Goal: Share content: Share content

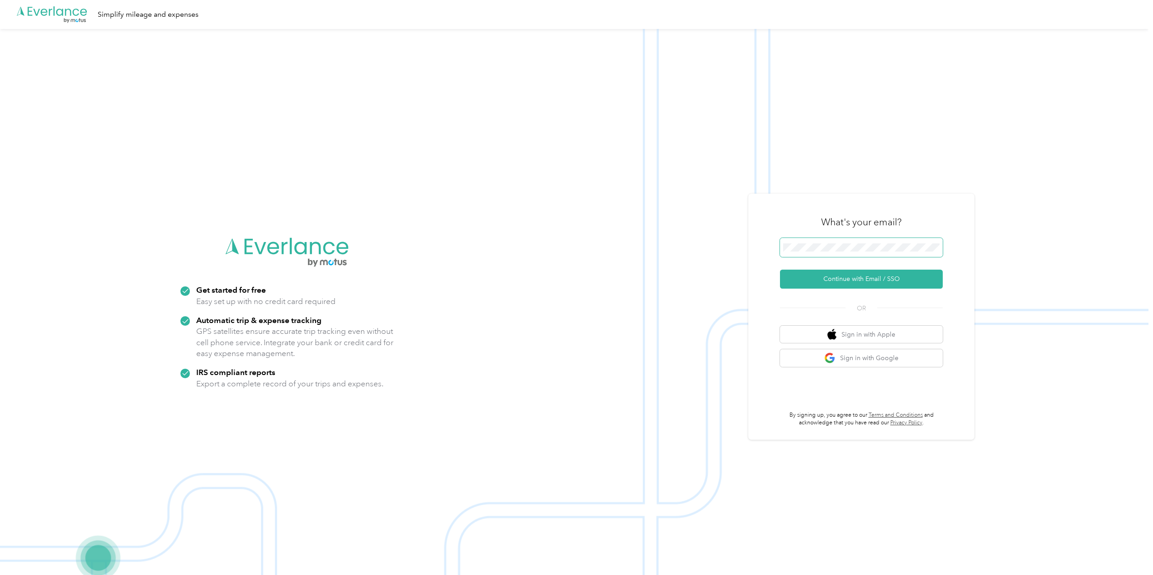
click at [847, 239] on span at bounding box center [861, 247] width 163 height 19
click at [850, 276] on button "Continue with Email / SSO" at bounding box center [861, 278] width 163 height 19
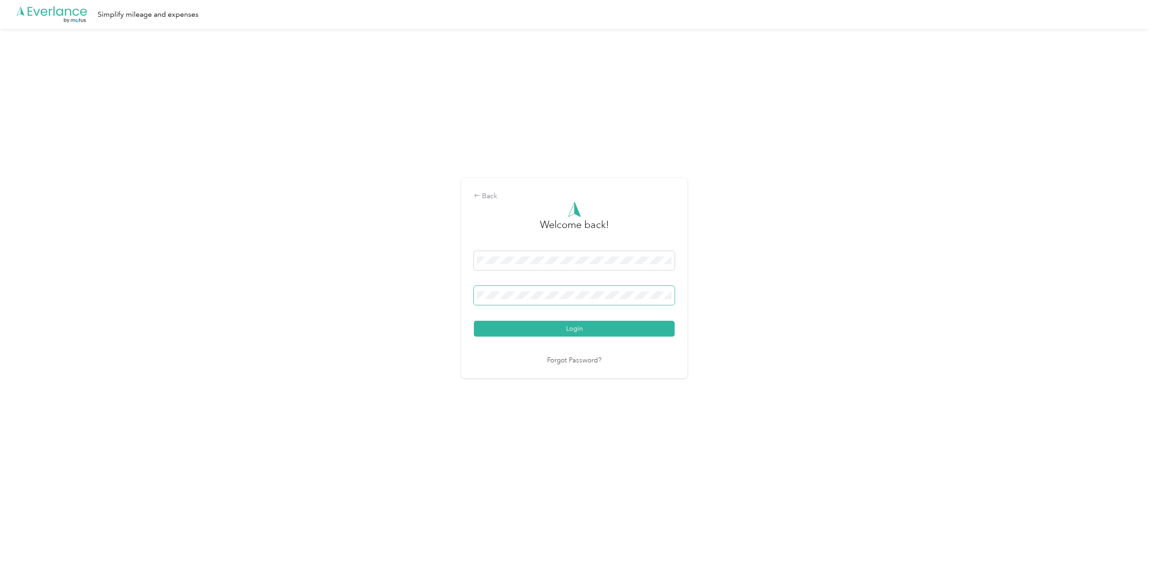
click at [561, 299] on span at bounding box center [574, 295] width 201 height 19
click at [474, 320] on button "Login" at bounding box center [574, 328] width 201 height 16
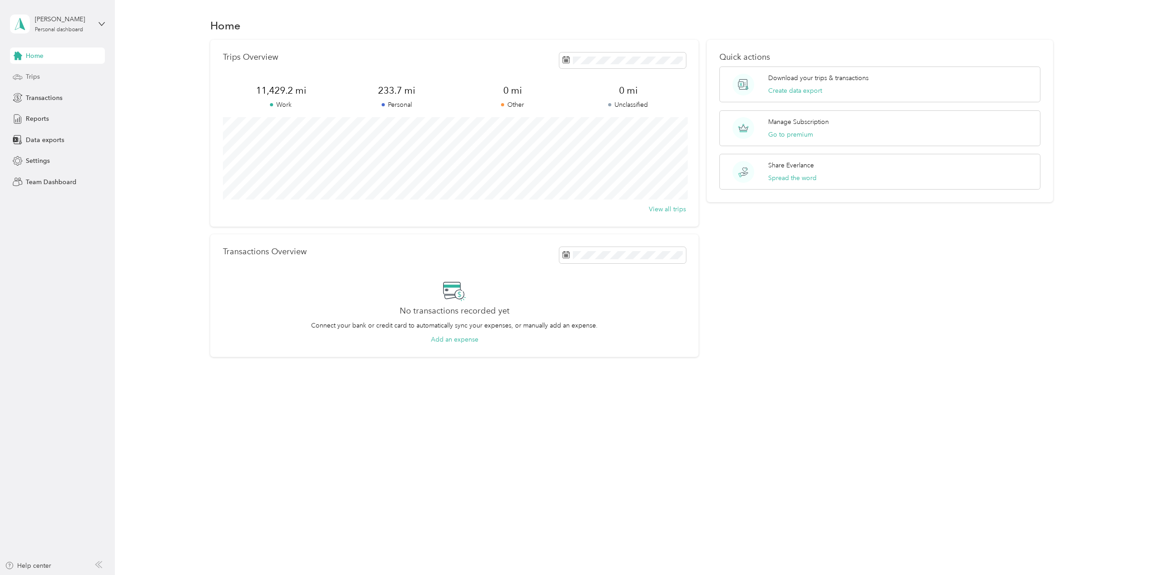
click at [24, 79] on div "Trips" at bounding box center [57, 77] width 95 height 16
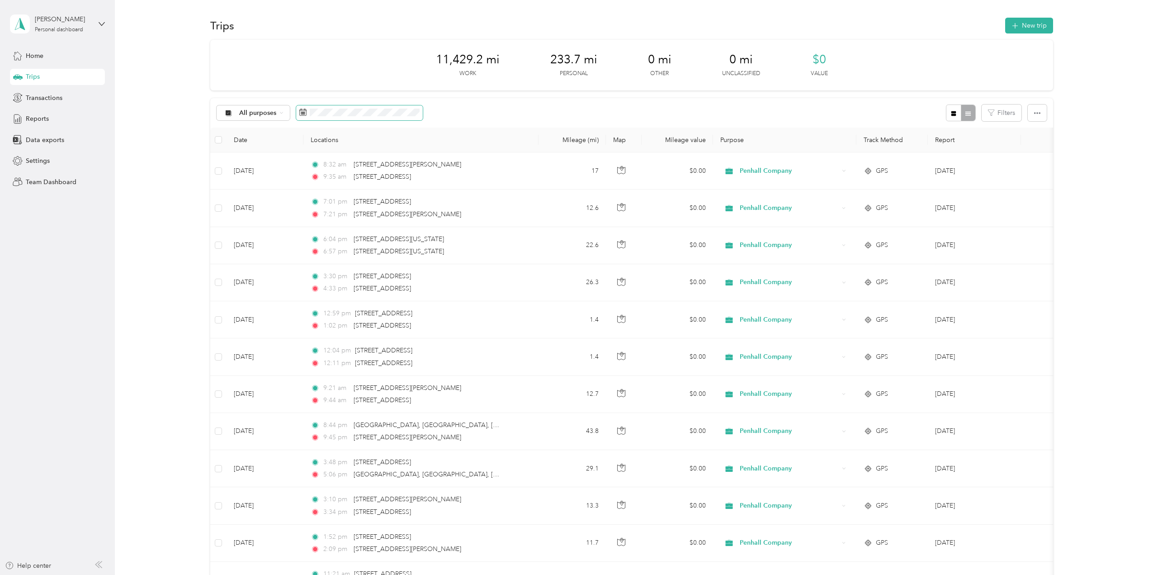
click at [300, 113] on icon at bounding box center [302, 111] width 7 height 7
click at [303, 113] on rect at bounding box center [303, 113] width 1 height 1
click at [387, 107] on span at bounding box center [359, 112] width 127 height 15
click at [309, 163] on icon at bounding box center [310, 164] width 9 height 9
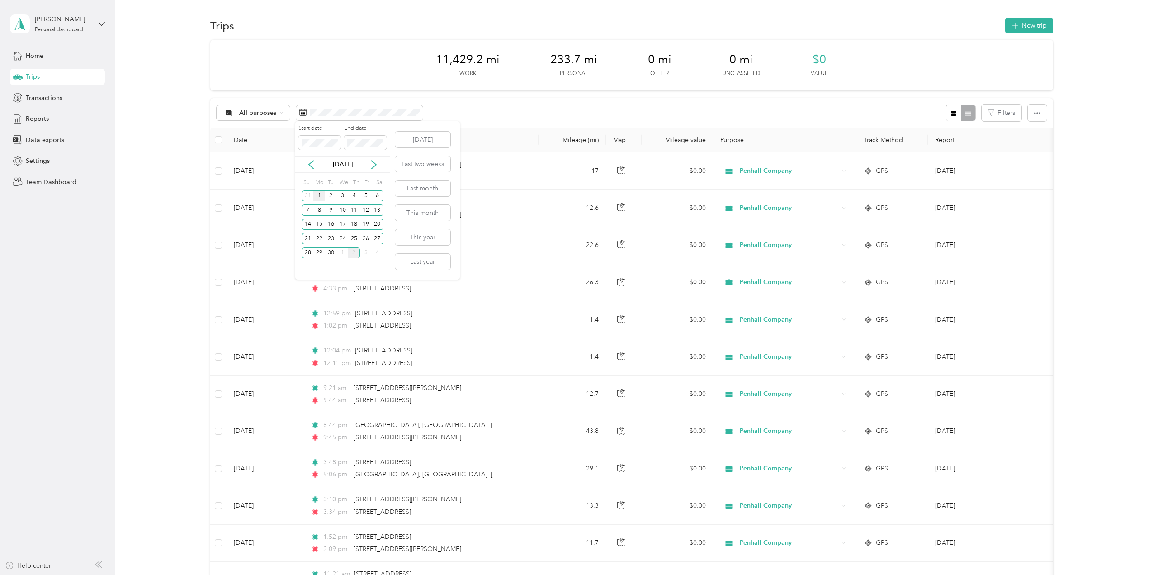
click at [317, 196] on div "1" at bounding box center [319, 195] width 12 height 11
click at [335, 258] on div "30" at bounding box center [331, 252] width 12 height 11
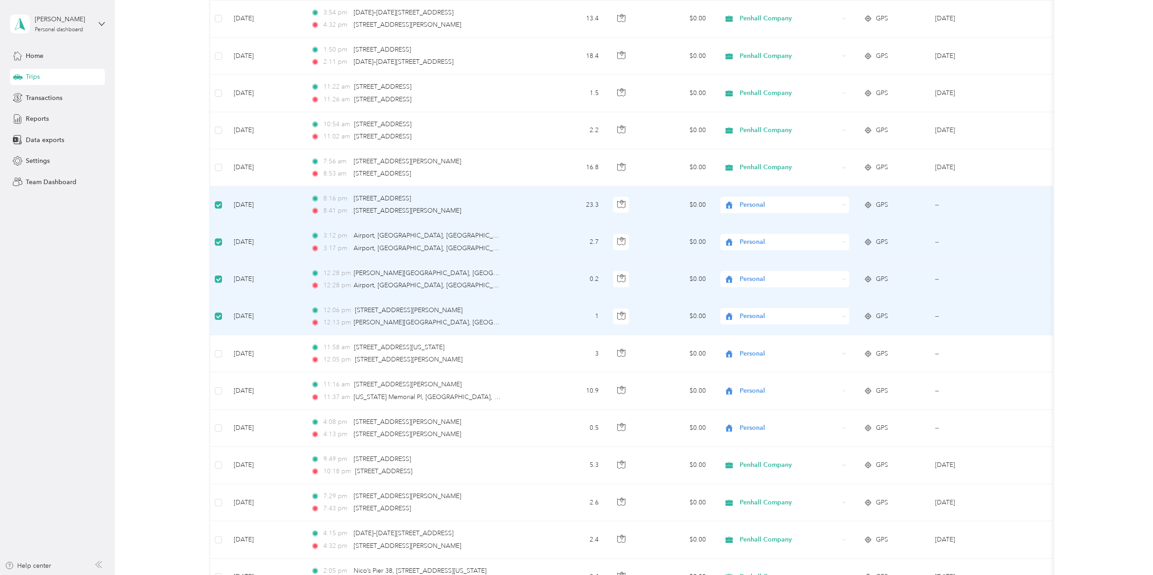
scroll to position [451, 0]
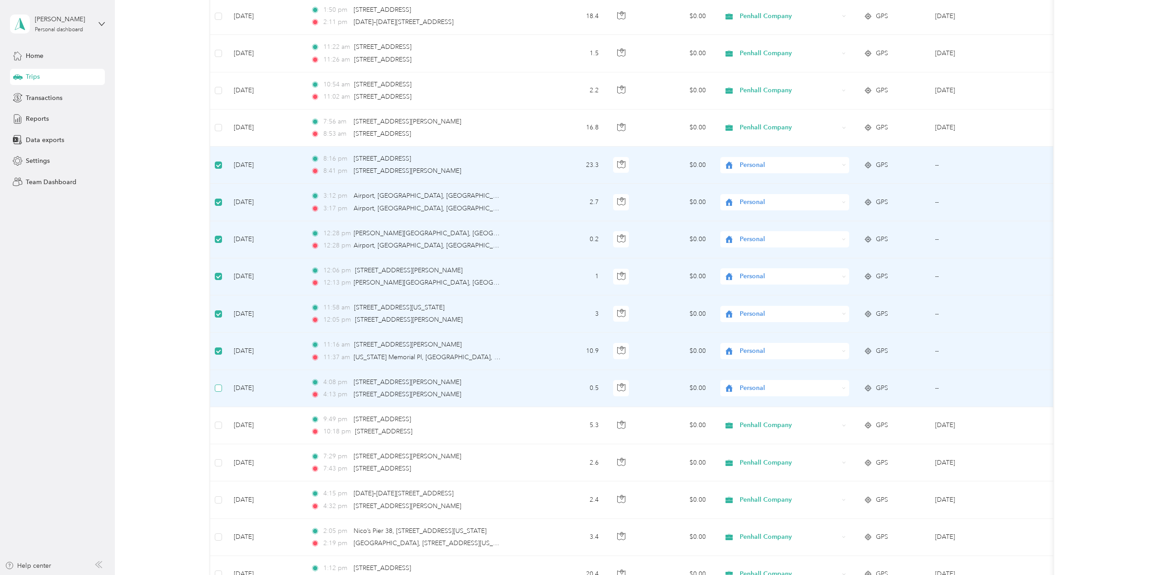
click at [217, 392] on label at bounding box center [218, 388] width 7 height 10
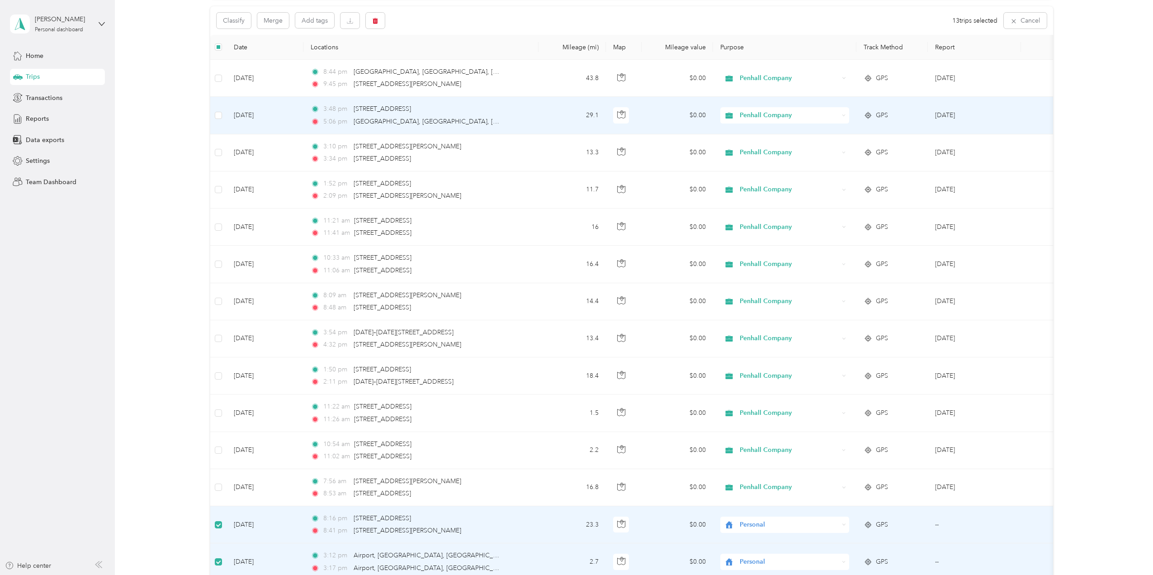
scroll to position [0, 0]
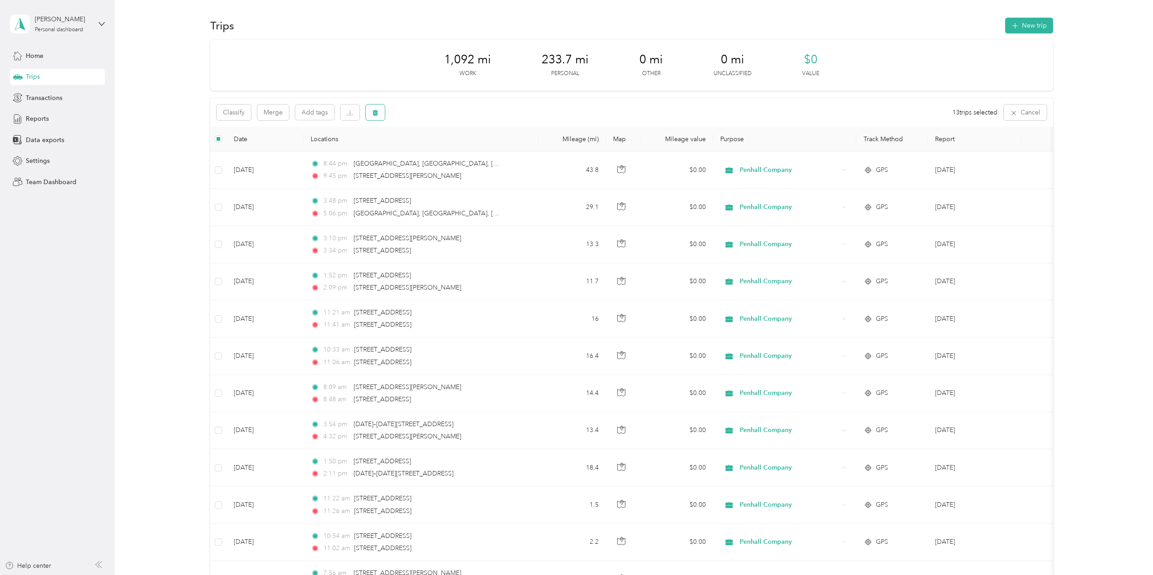
click at [374, 113] on icon "button" at bounding box center [374, 113] width 5 height 6
click at [448, 150] on button "Yes" at bounding box center [444, 150] width 18 height 14
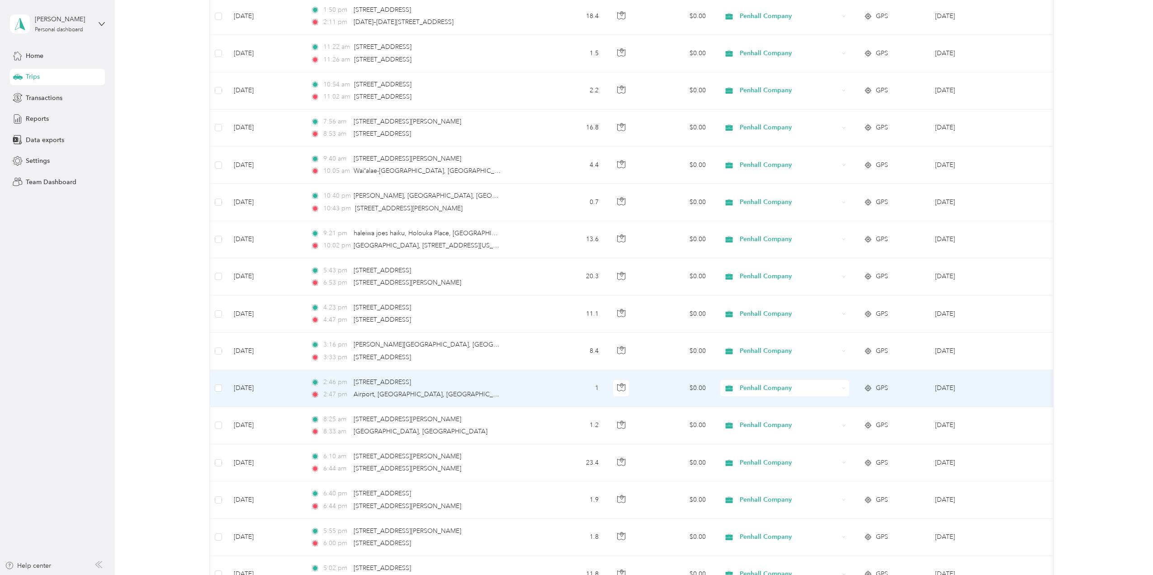
scroll to position [671, 0]
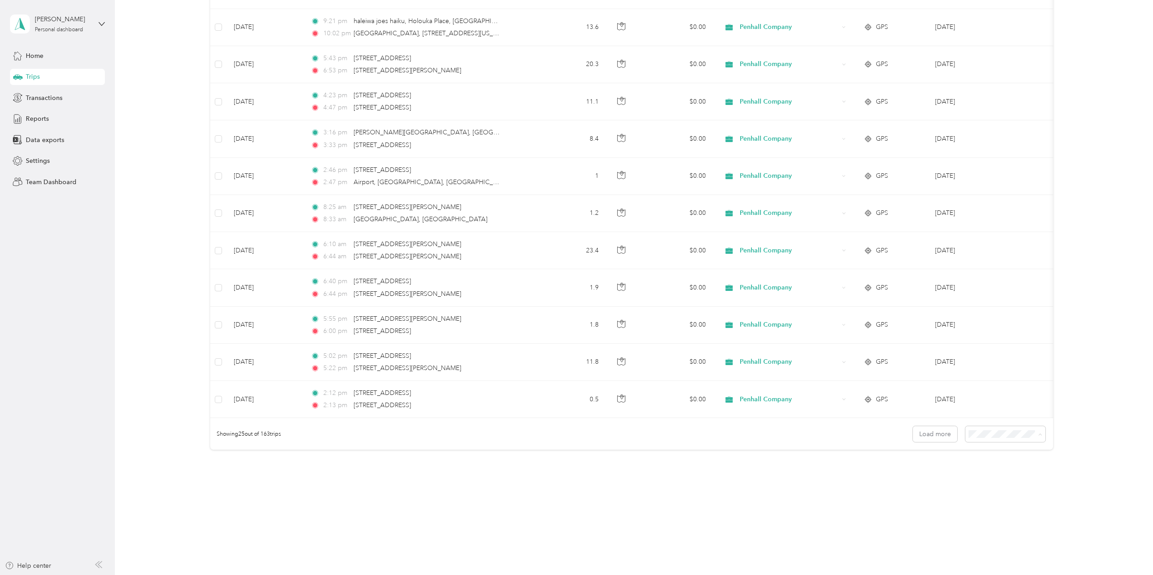
click at [994, 481] on span "100 per load" at bounding box center [987, 482] width 37 height 8
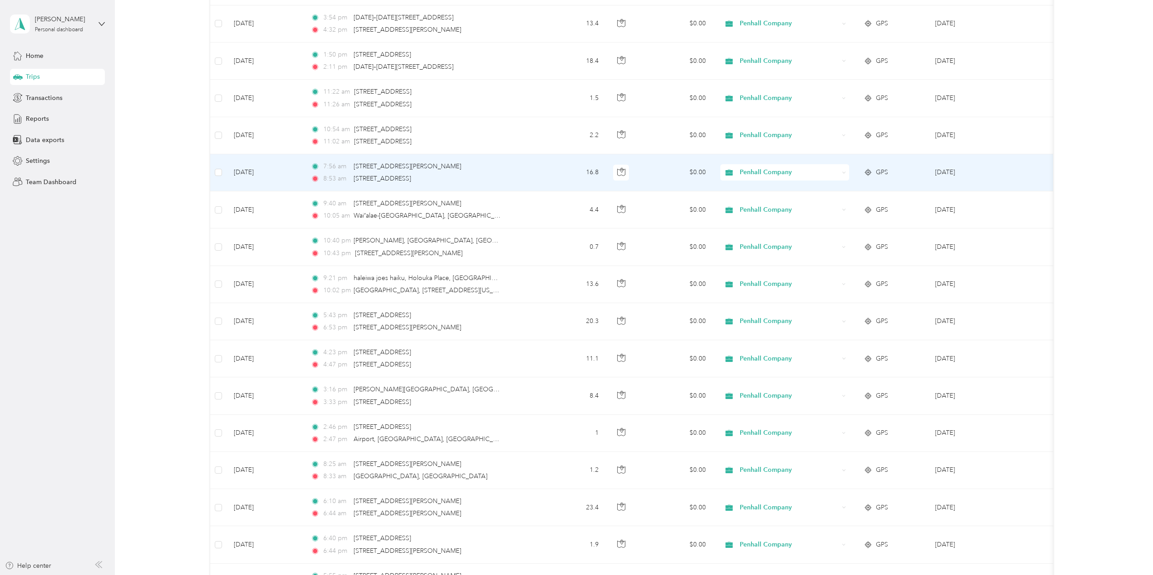
scroll to position [407, 0]
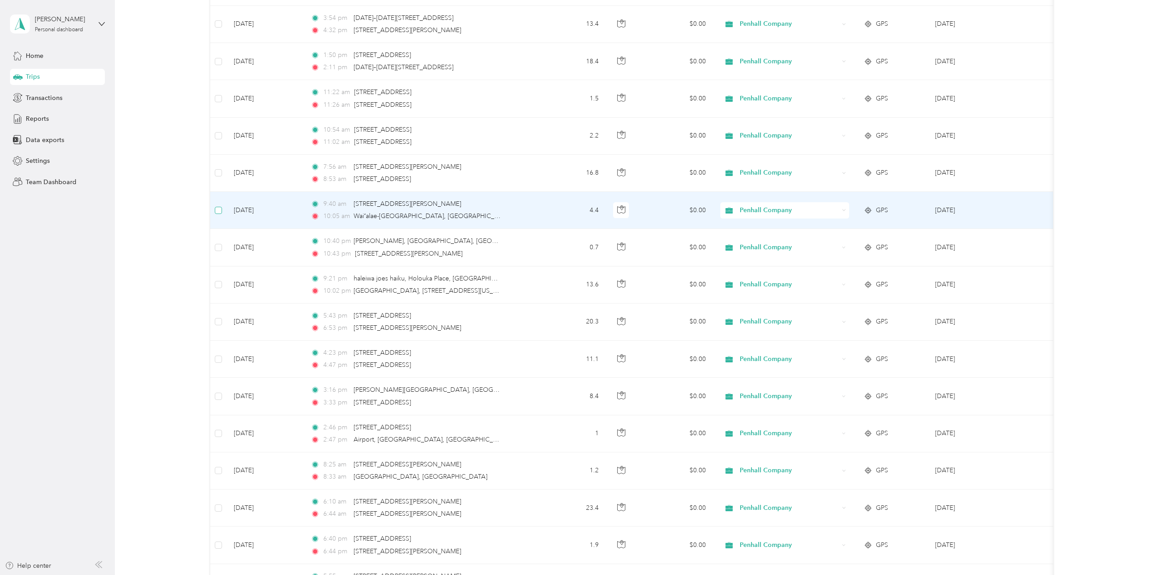
click at [219, 214] on label at bounding box center [218, 210] width 7 height 10
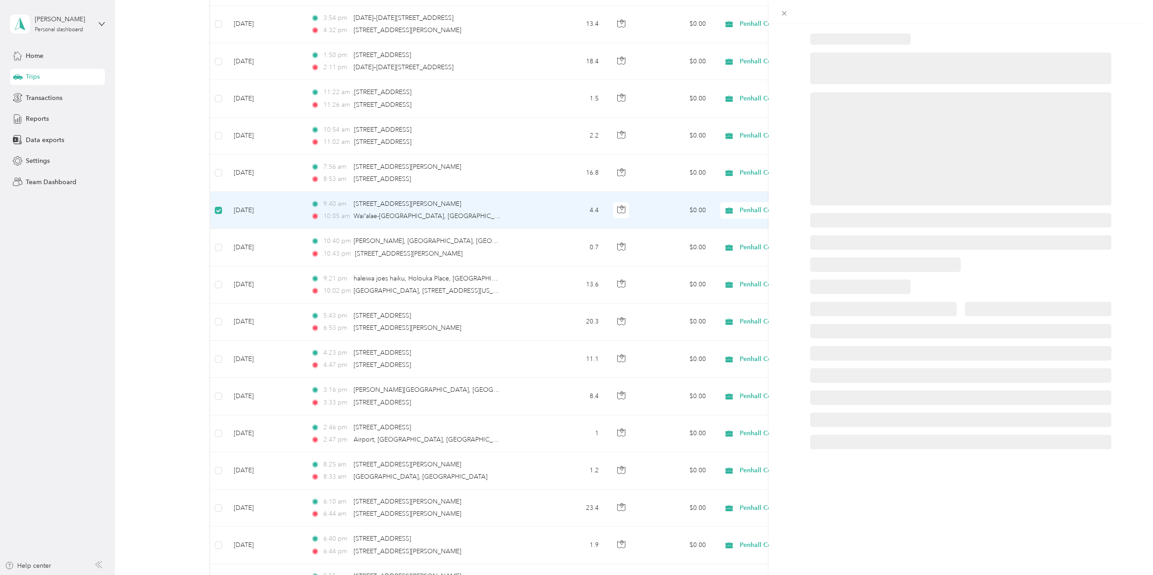
click at [217, 250] on div at bounding box center [576, 287] width 1153 height 575
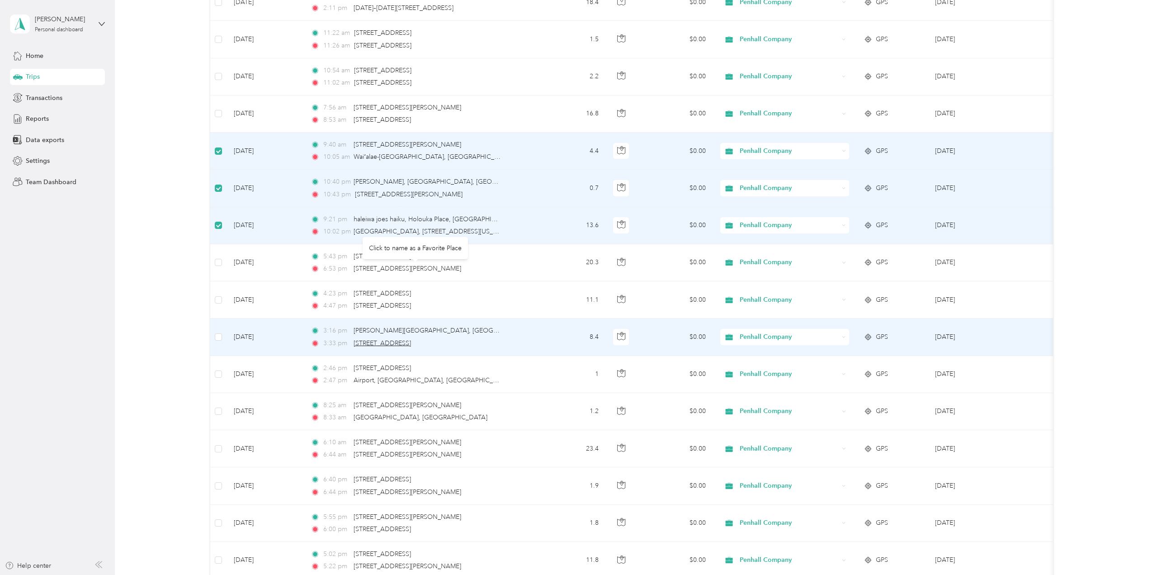
scroll to position [542, 0]
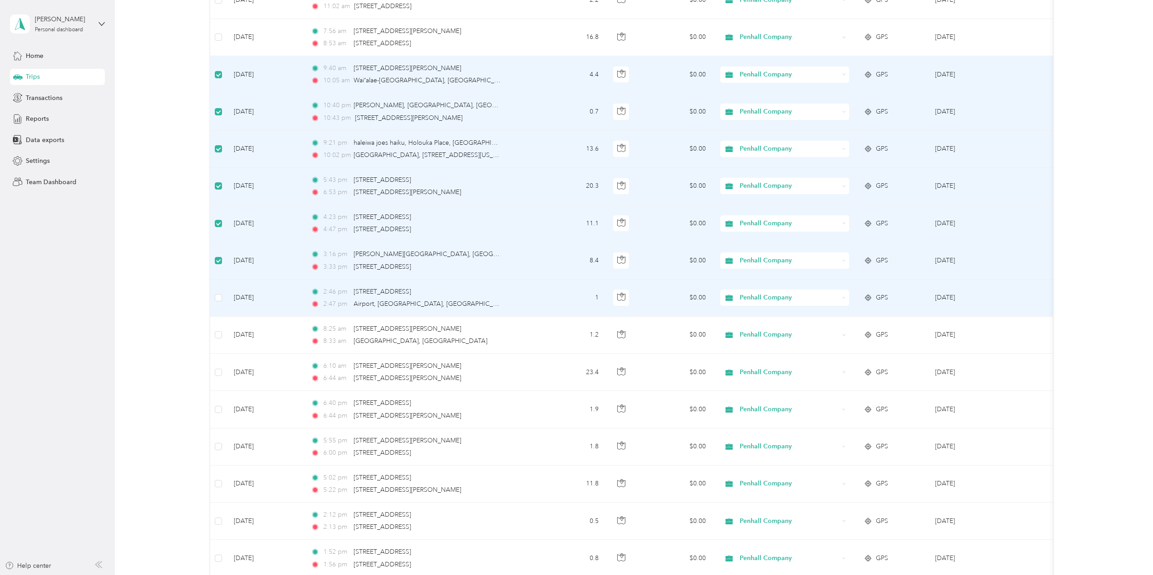
click at [222, 297] on td at bounding box center [218, 297] width 16 height 37
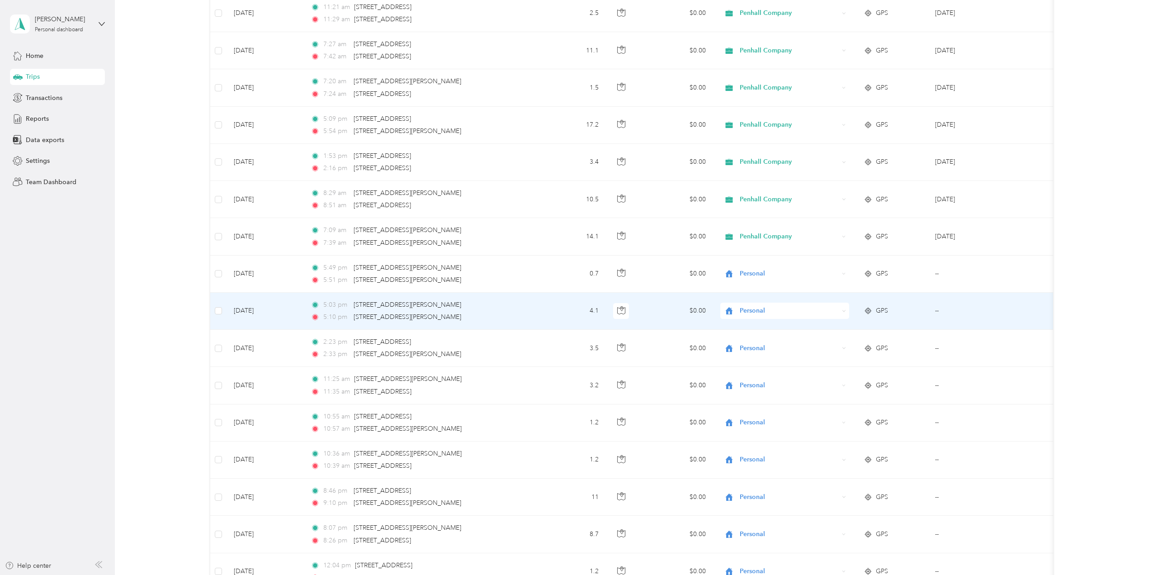
scroll to position [1310, 0]
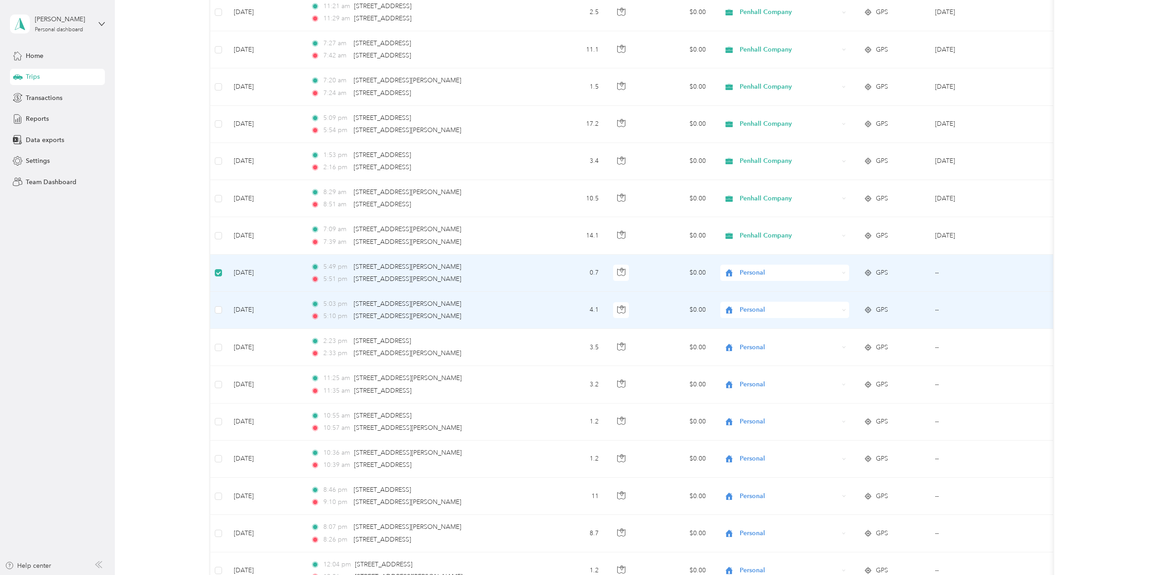
click at [222, 309] on td at bounding box center [218, 310] width 16 height 37
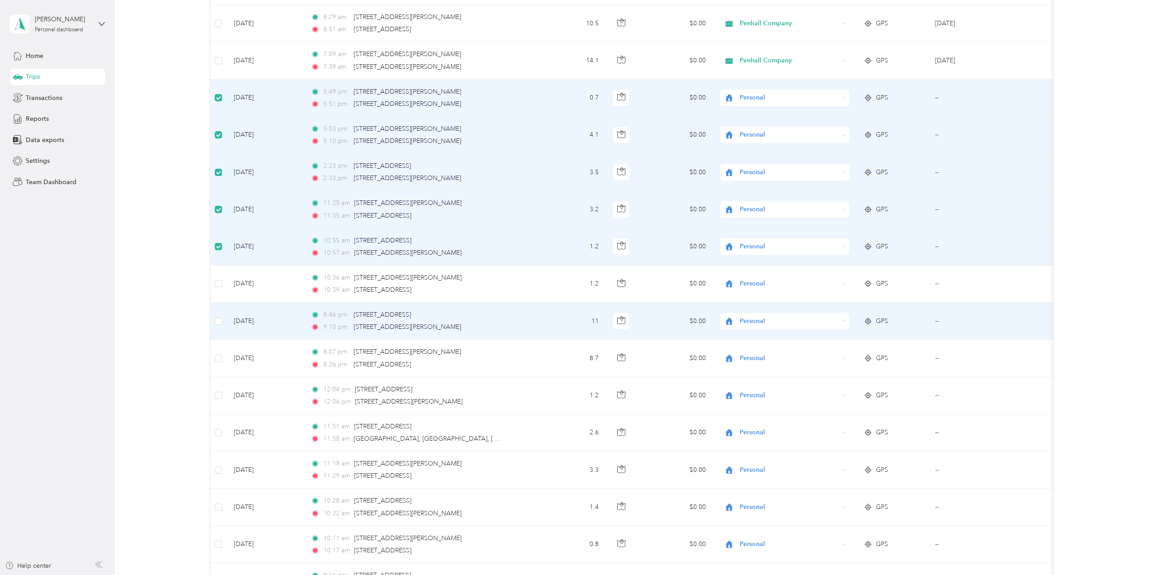
scroll to position [1491, 0]
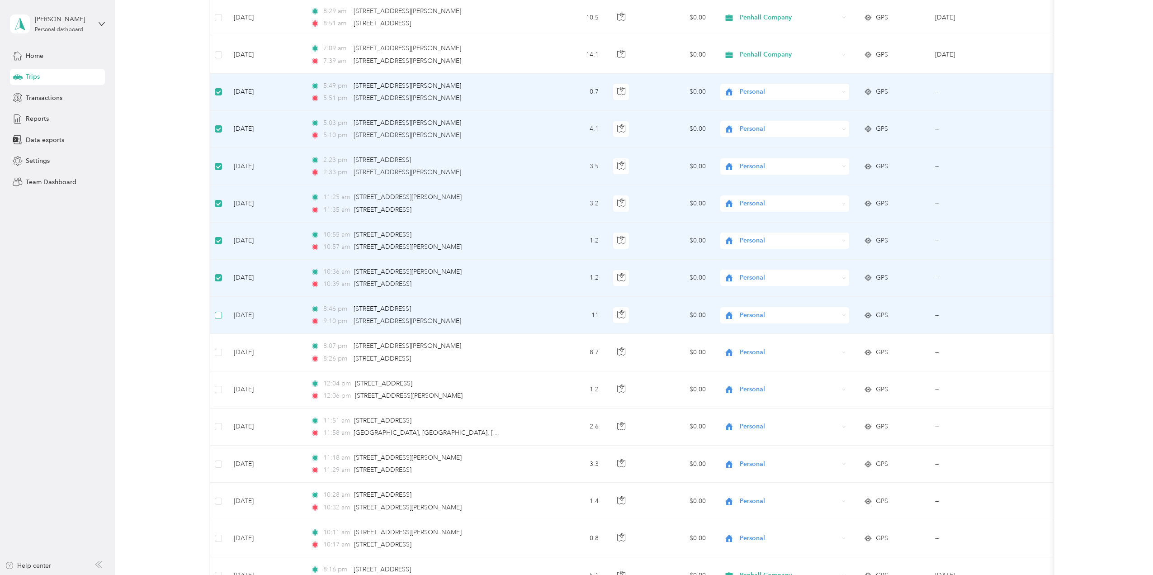
click at [218, 311] on label at bounding box center [218, 315] width 7 height 10
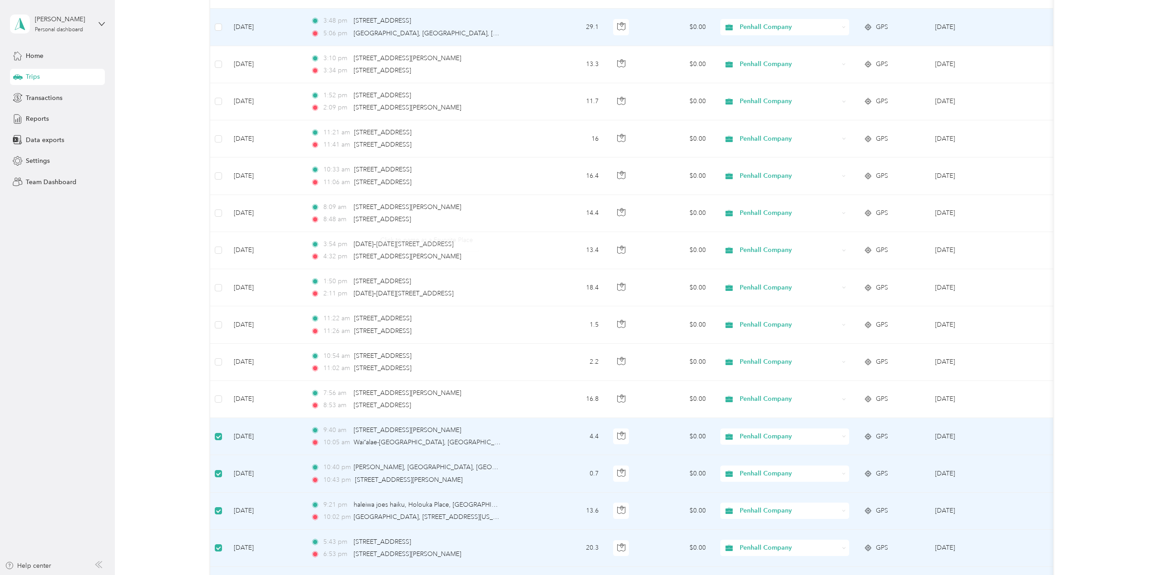
scroll to position [0, 0]
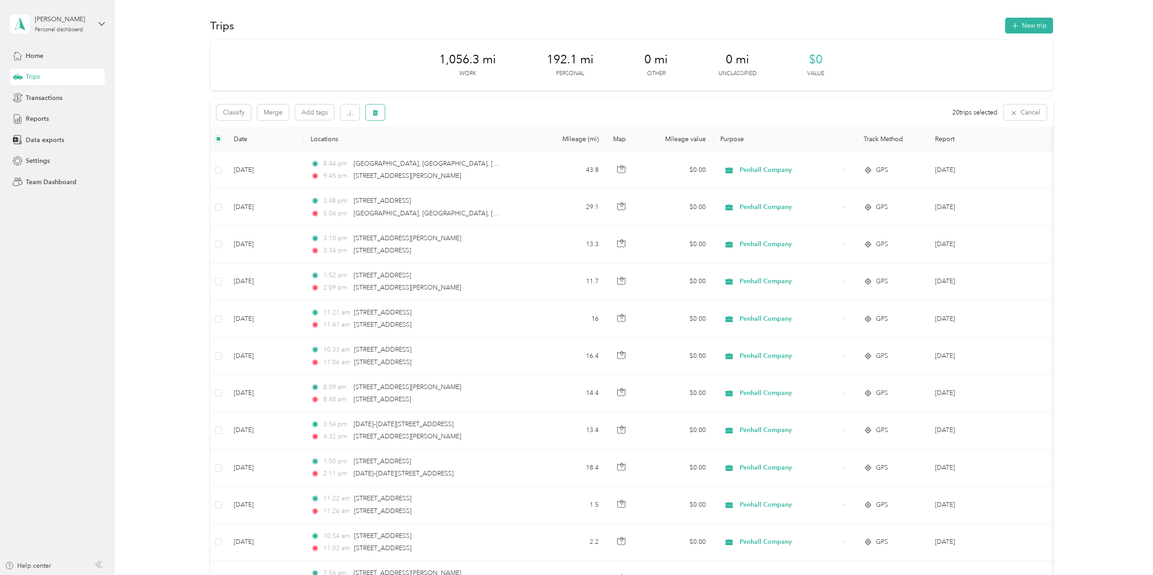
click at [376, 115] on icon "button" at bounding box center [374, 113] width 5 height 6
drag, startPoint x: 443, startPoint y: 150, endPoint x: 450, endPoint y: 150, distance: 7.2
click at [443, 150] on button "Yes" at bounding box center [444, 150] width 18 height 14
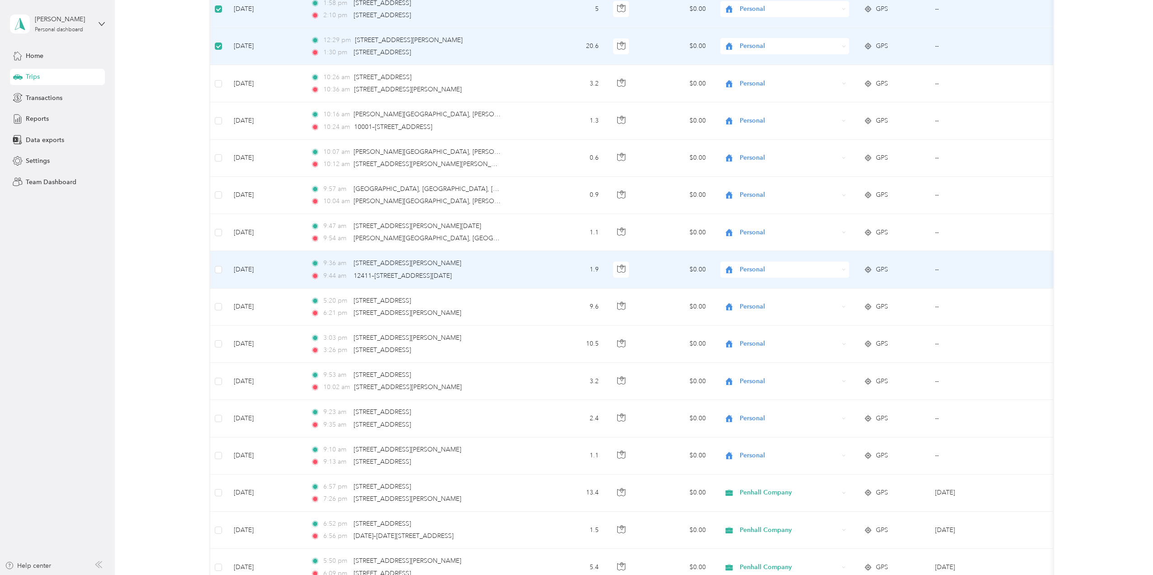
scroll to position [2169, 0]
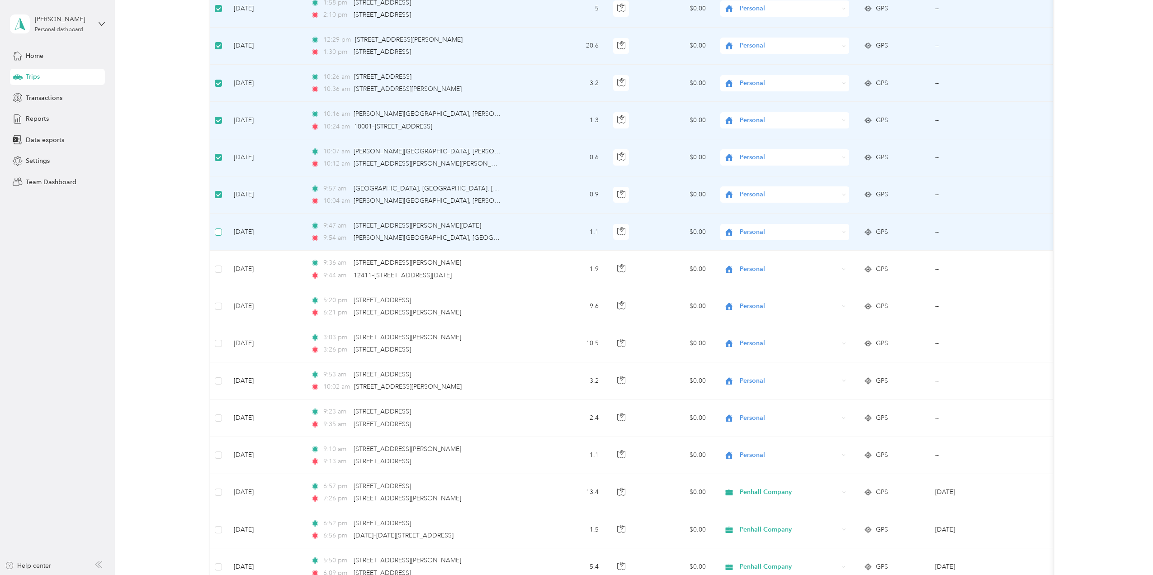
click at [216, 236] on label at bounding box center [218, 232] width 7 height 10
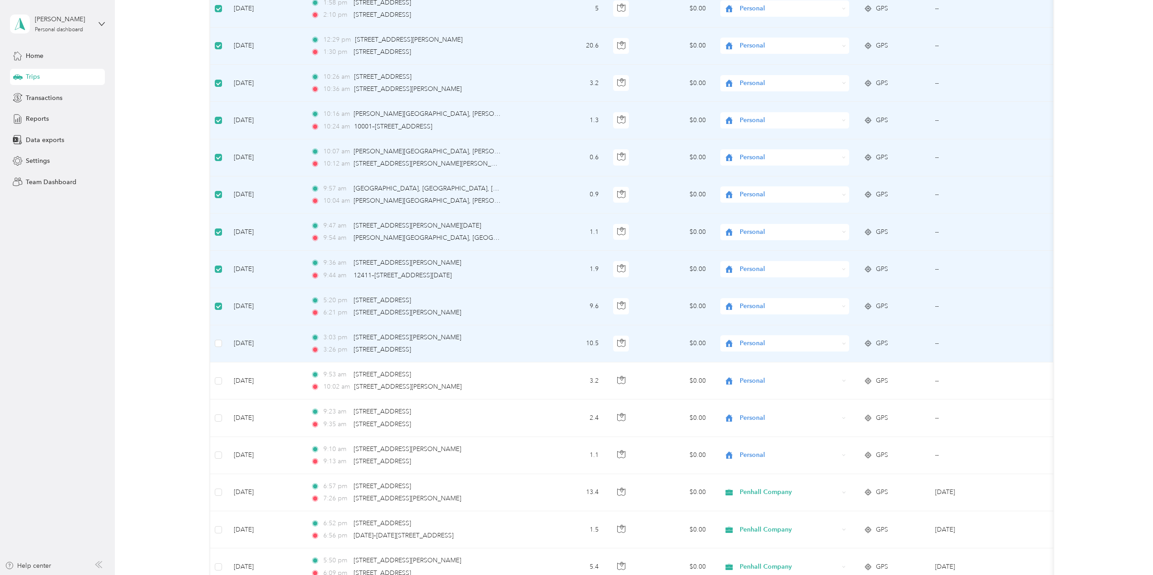
click at [213, 343] on td at bounding box center [218, 343] width 16 height 37
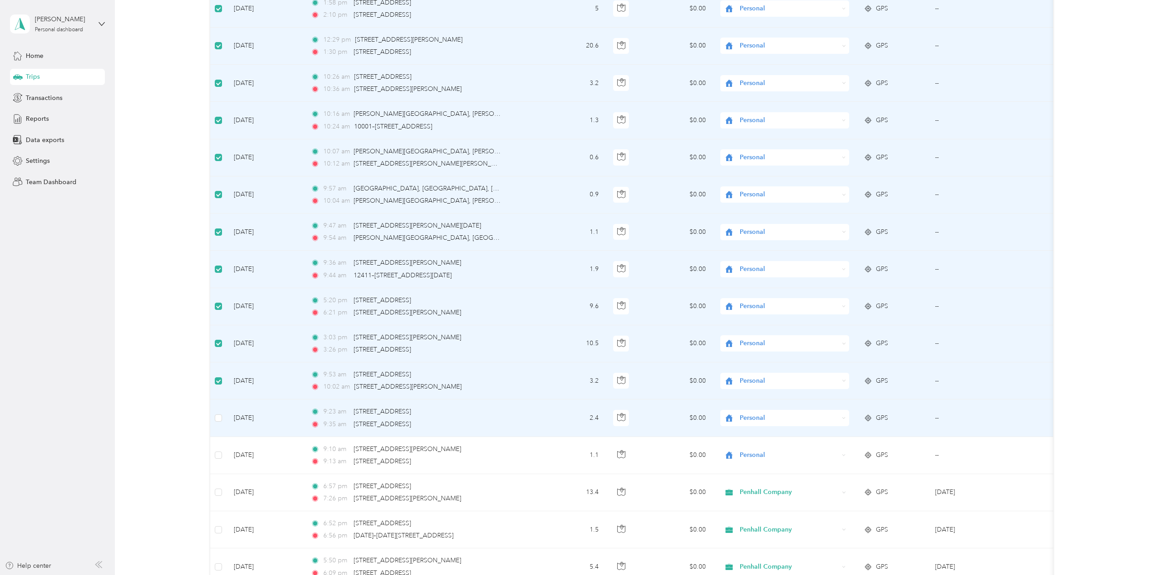
click at [223, 419] on td at bounding box center [218, 417] width 16 height 37
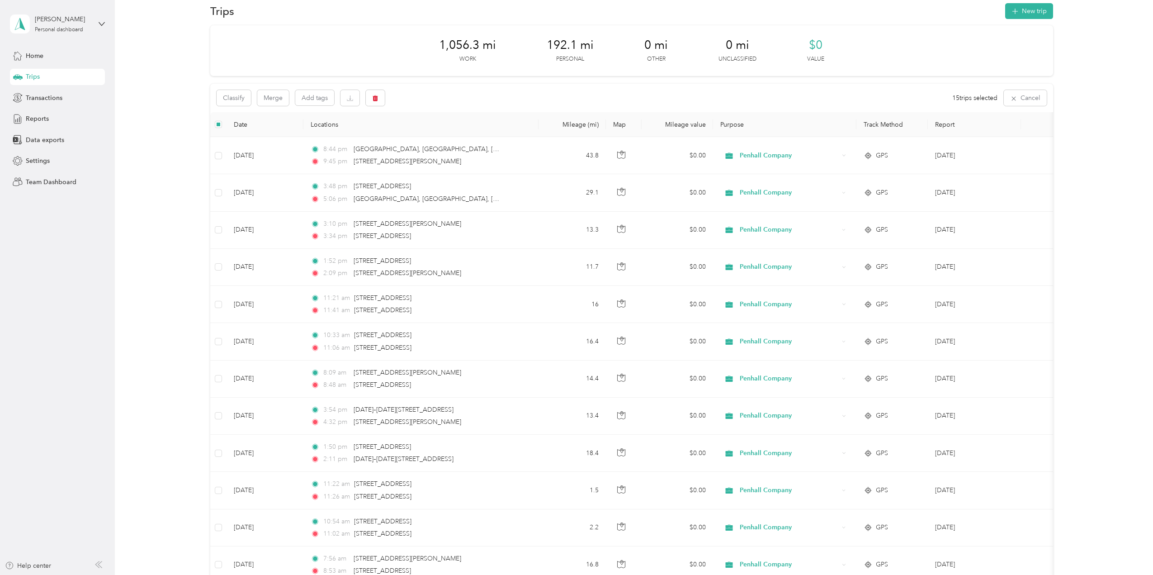
scroll to position [0, 0]
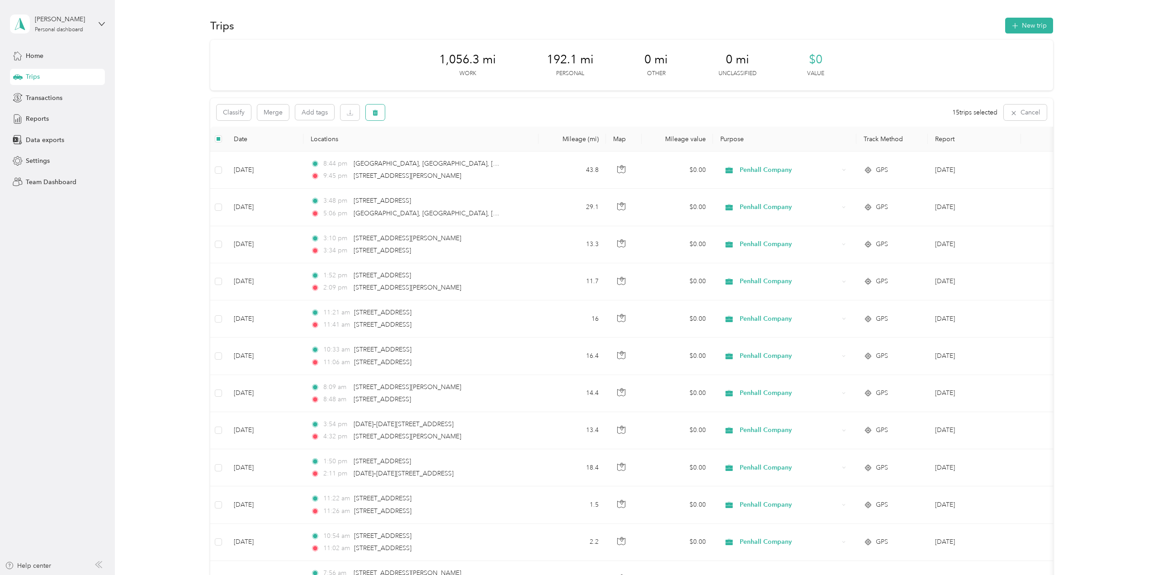
click at [375, 113] on icon "button" at bounding box center [374, 113] width 5 height 6
click at [443, 146] on button "Yes" at bounding box center [444, 150] width 18 height 14
click at [375, 112] on icon "button" at bounding box center [374, 113] width 5 height 6
click at [440, 154] on button "Yes" at bounding box center [442, 150] width 18 height 14
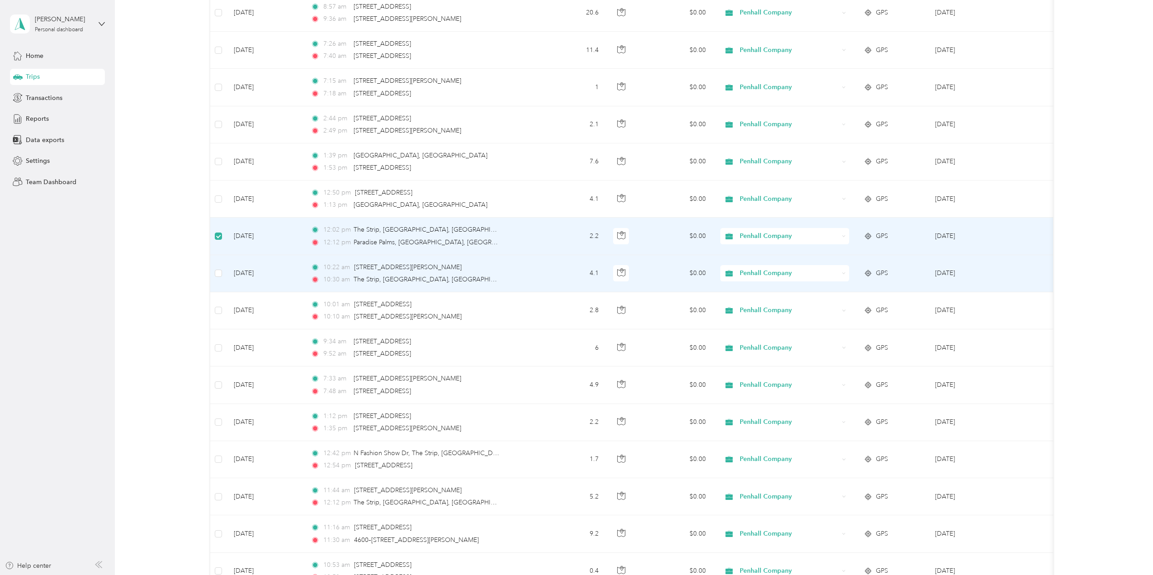
scroll to position [2350, 0]
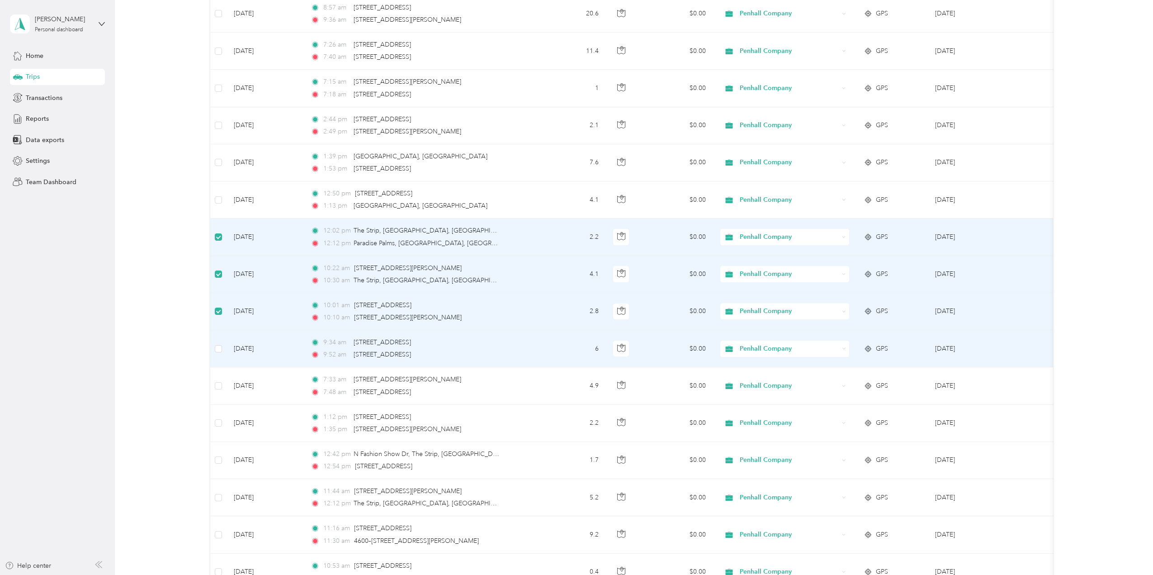
click at [222, 350] on td at bounding box center [218, 348] width 16 height 37
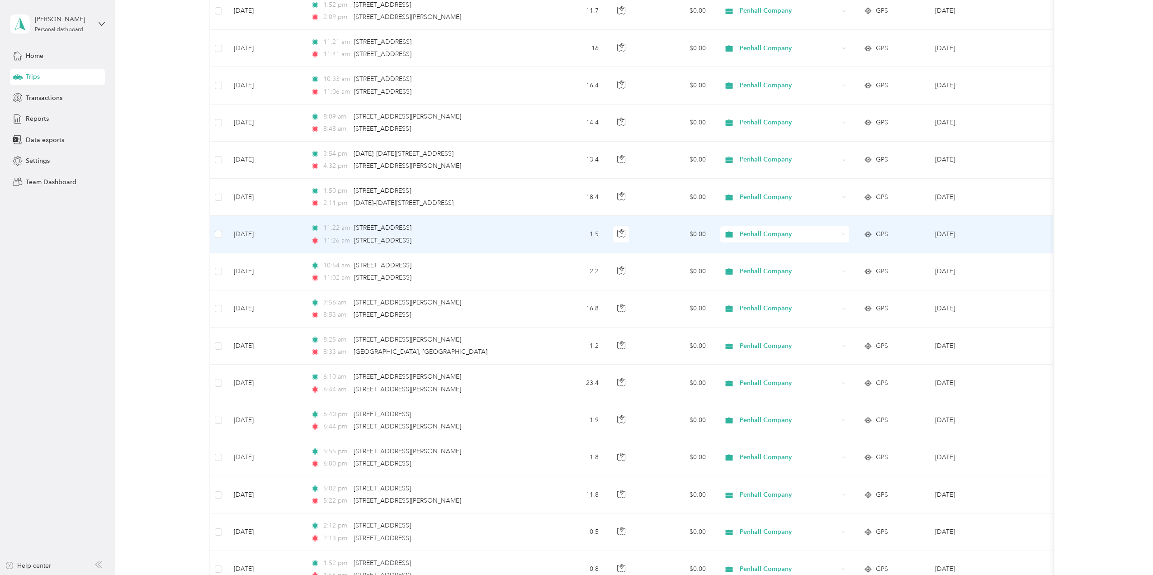
scroll to position [0, 0]
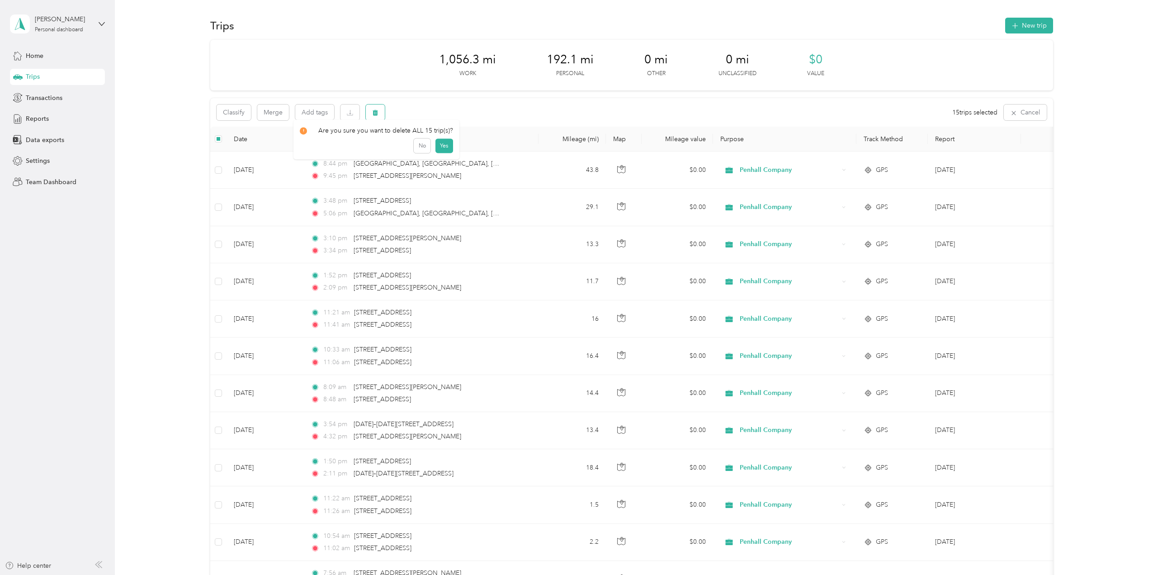
click at [377, 111] on icon "button" at bounding box center [374, 113] width 5 height 6
click at [444, 150] on button "Yes" at bounding box center [444, 150] width 18 height 14
click at [366, 113] on button "button" at bounding box center [375, 112] width 19 height 16
click at [445, 151] on button "Yes" at bounding box center [444, 150] width 18 height 14
click at [53, 142] on span "Data exports" at bounding box center [45, 139] width 38 height 9
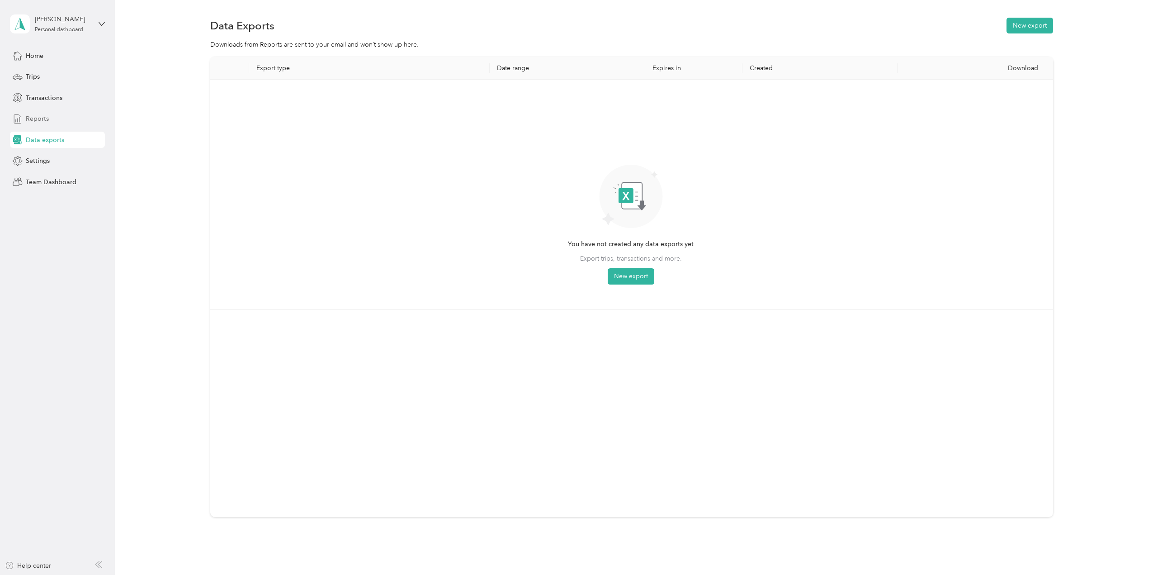
click at [42, 118] on span "Reports" at bounding box center [37, 118] width 23 height 9
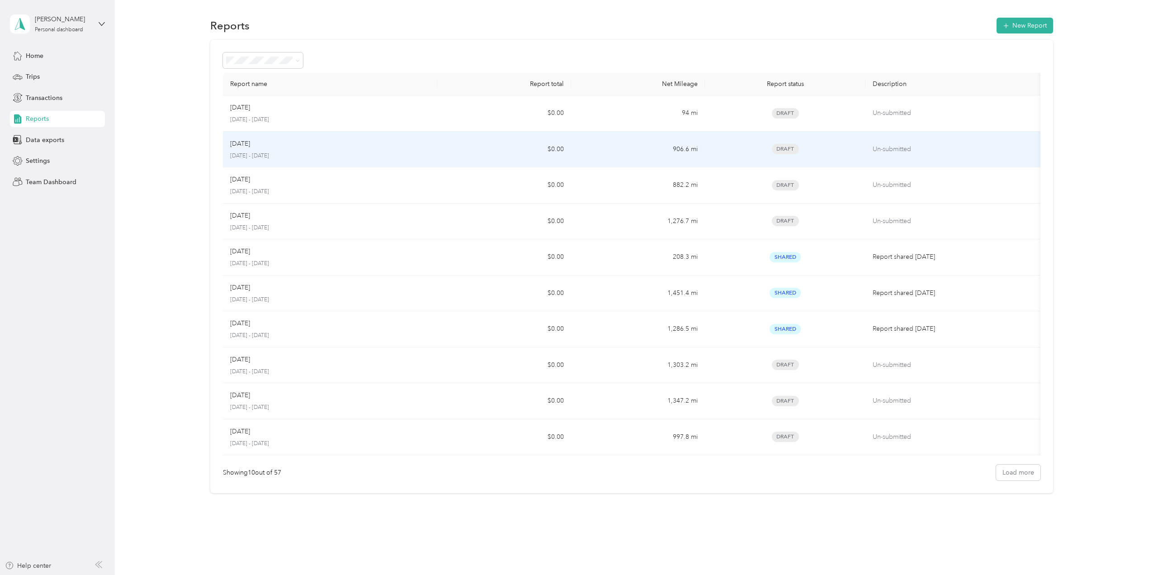
click at [268, 151] on div "Sep 2025 September 1 - 30, 2025" at bounding box center [330, 149] width 200 height 21
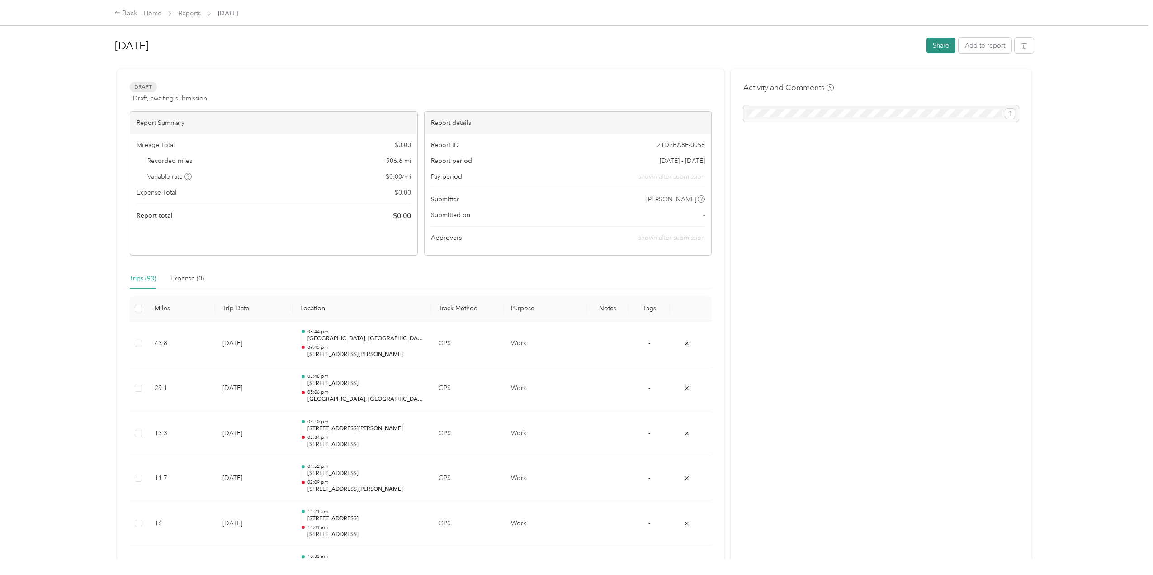
click at [939, 42] on button "Share" at bounding box center [940, 46] width 29 height 16
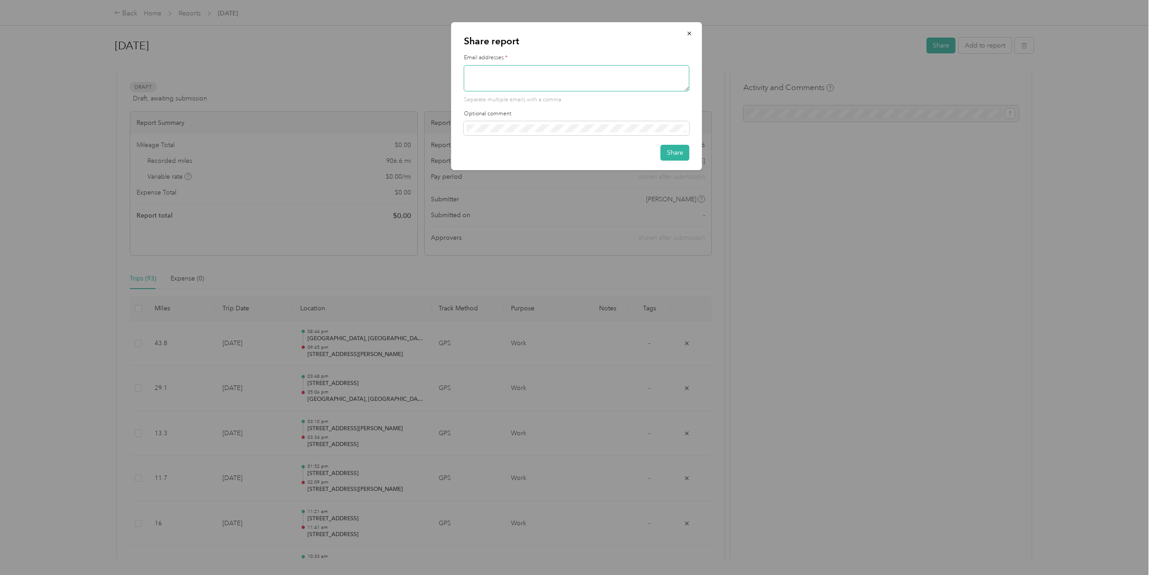
click at [505, 74] on textarea at bounding box center [577, 78] width 226 height 26
type textarea "rmercado@penhall.com"
click at [675, 155] on button "Share" at bounding box center [674, 153] width 29 height 16
